Goal: Transaction & Acquisition: Purchase product/service

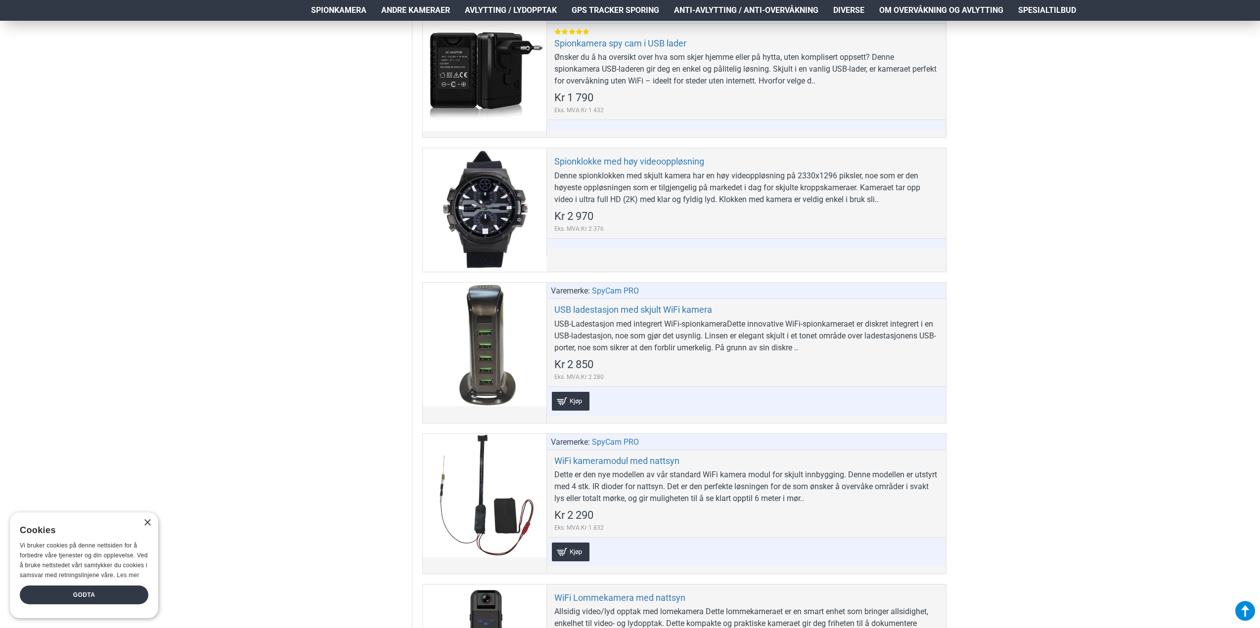
scroll to position [4053, 0]
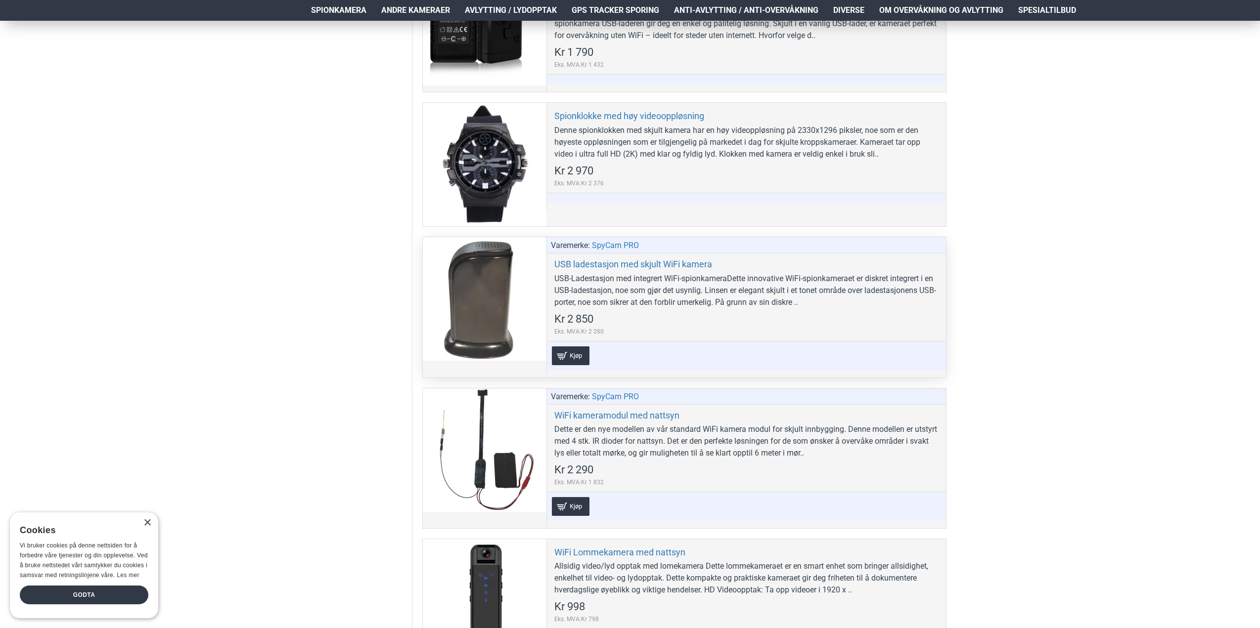
click at [512, 267] on div at bounding box center [485, 299] width 124 height 124
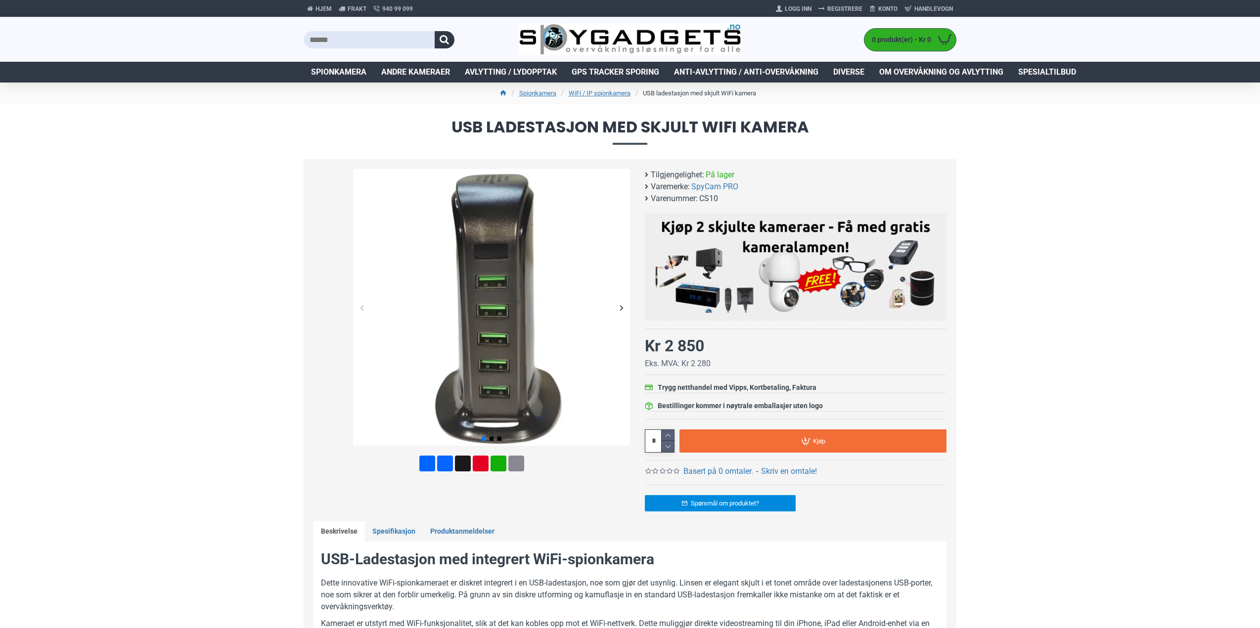
click at [510, 254] on img at bounding box center [491, 307] width 277 height 277
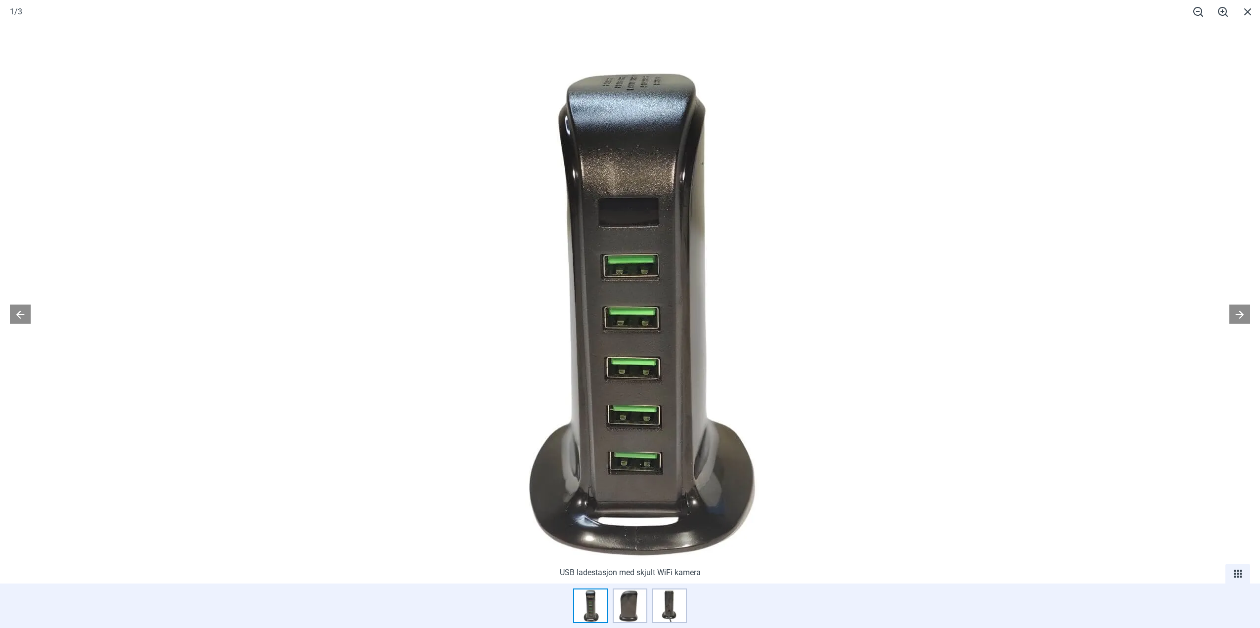
click at [751, 271] on img at bounding box center [630, 312] width 494 height 494
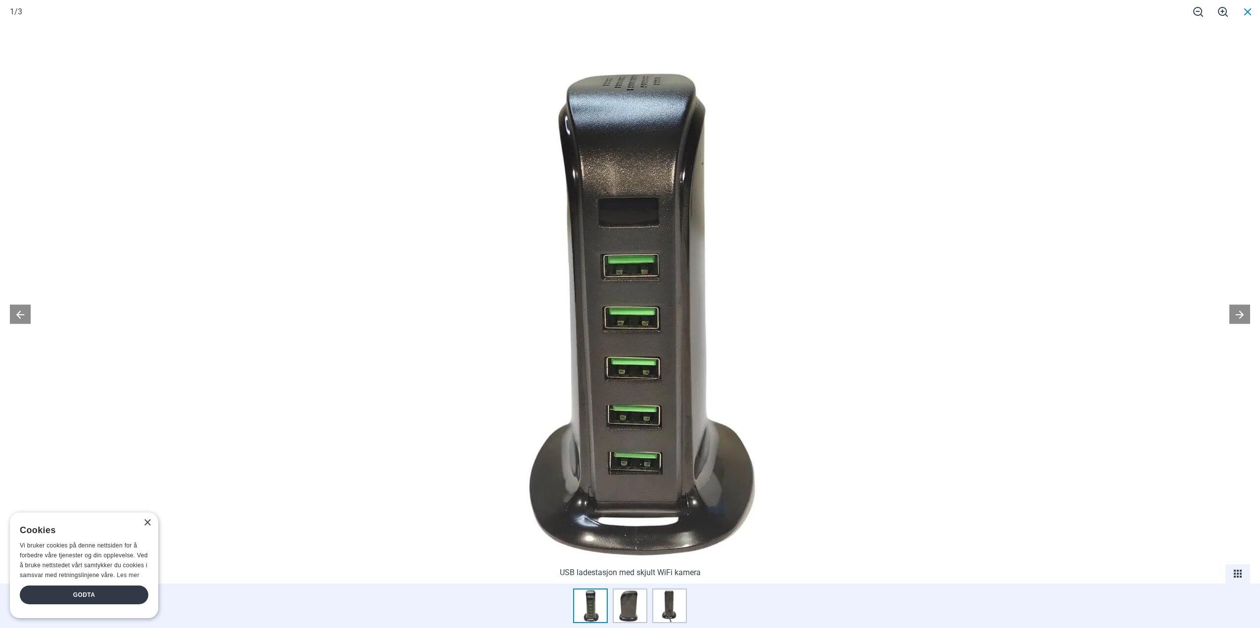
click at [1246, 14] on span at bounding box center [1247, 11] width 25 height 23
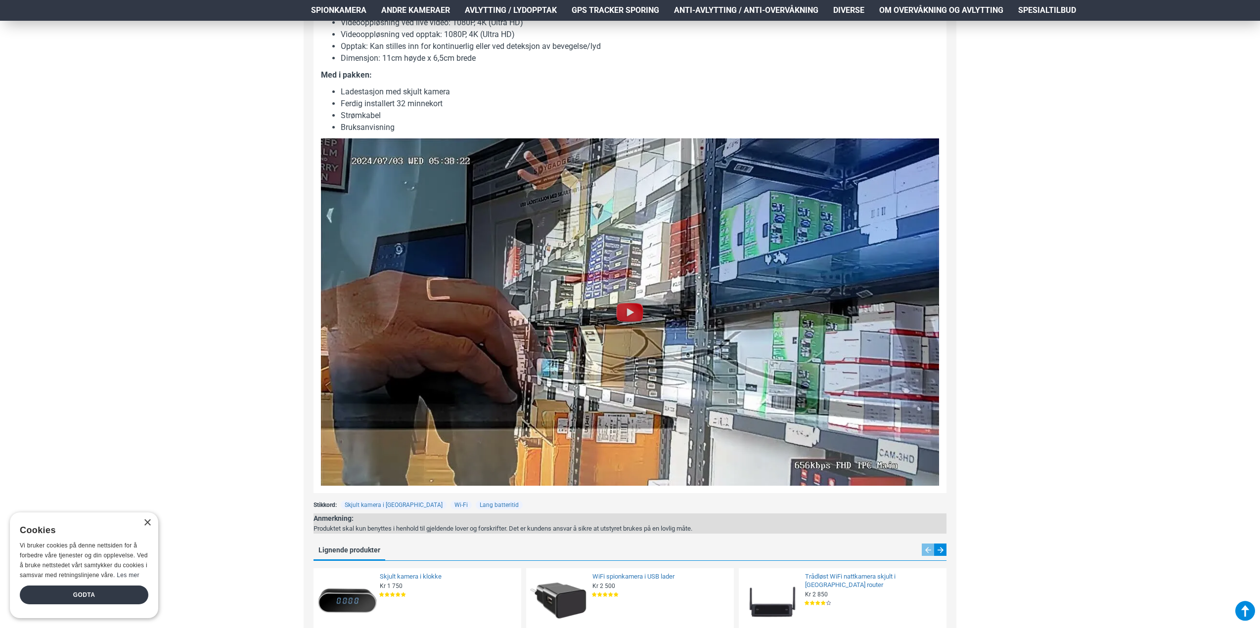
scroll to position [741, 0]
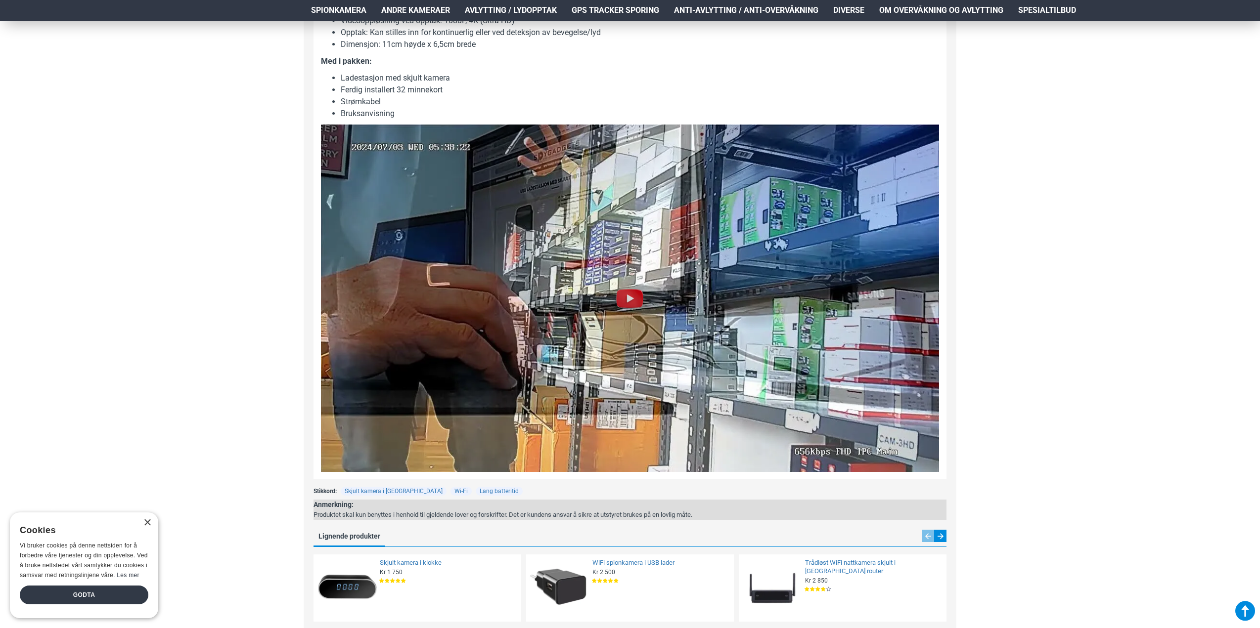
click at [636, 301] on img at bounding box center [630, 299] width 32 height 32
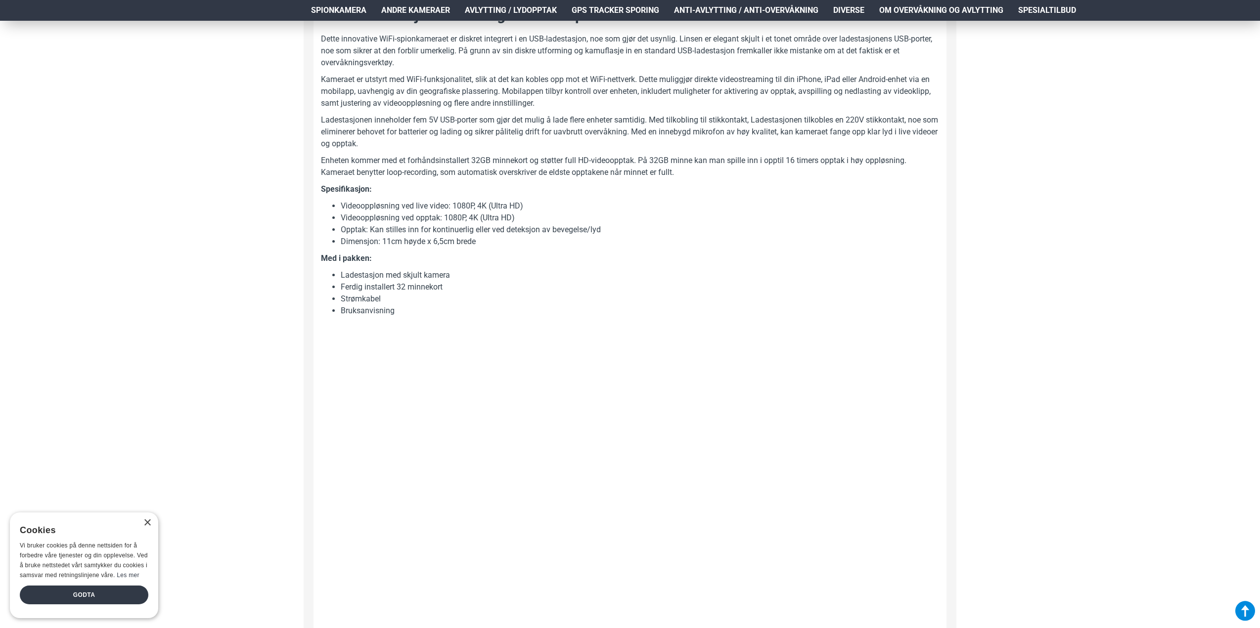
scroll to position [395, 0]
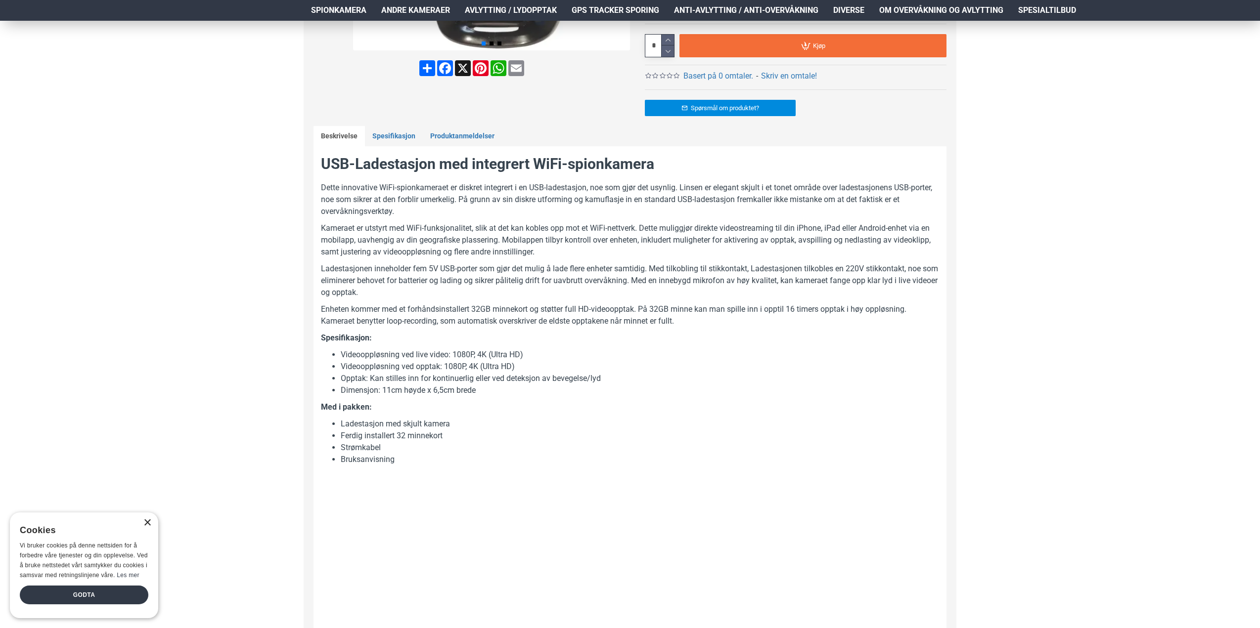
click at [148, 523] on div "×" at bounding box center [146, 523] width 7 height 7
